Goal: Task Accomplishment & Management: Use online tool/utility

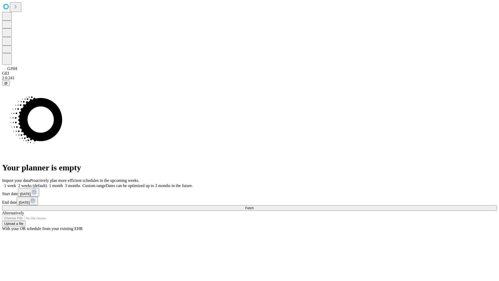
click at [254, 206] on span "Fetch" at bounding box center [249, 208] width 9 height 4
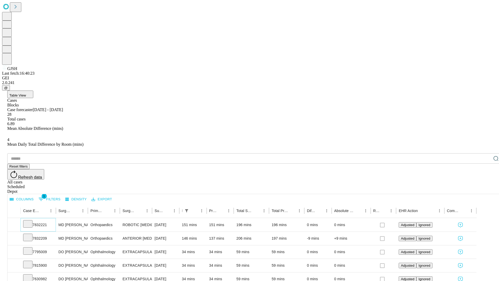
click at [30, 221] on icon at bounding box center [27, 223] width 5 height 5
